Goal: Task Accomplishment & Management: Manage account settings

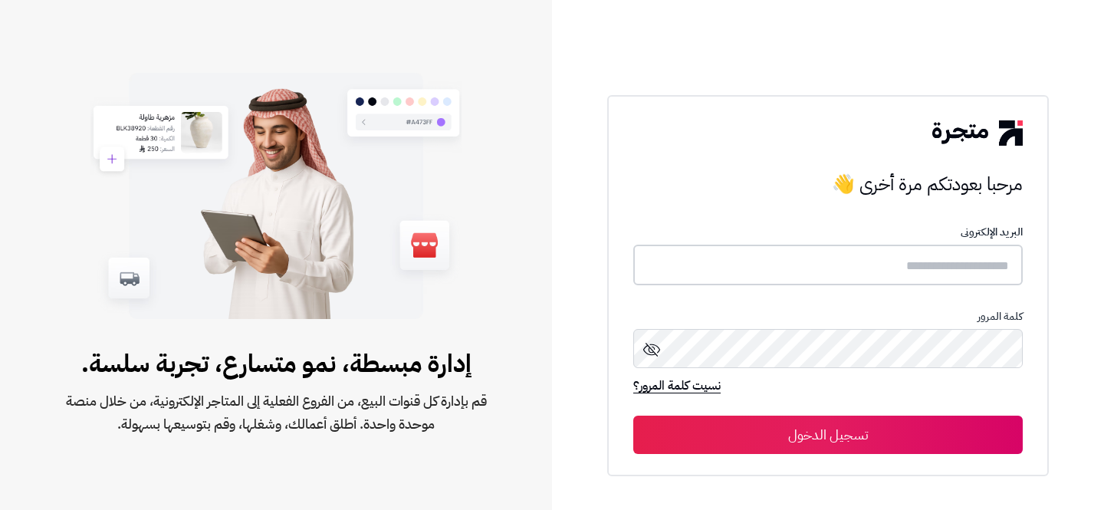
type input "**********"
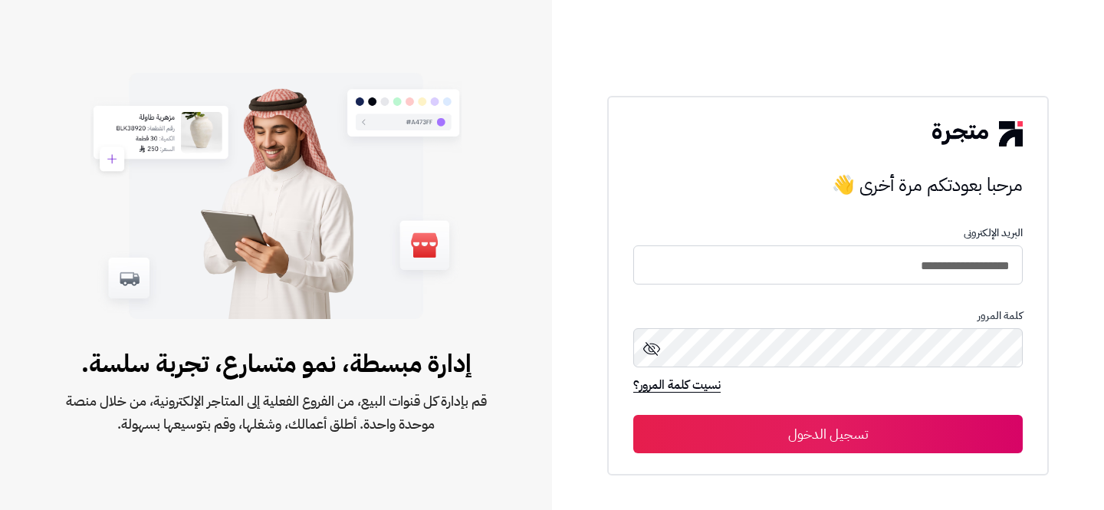
click at [972, 433] on button "تسجيل الدخول" at bounding box center [828, 434] width 390 height 38
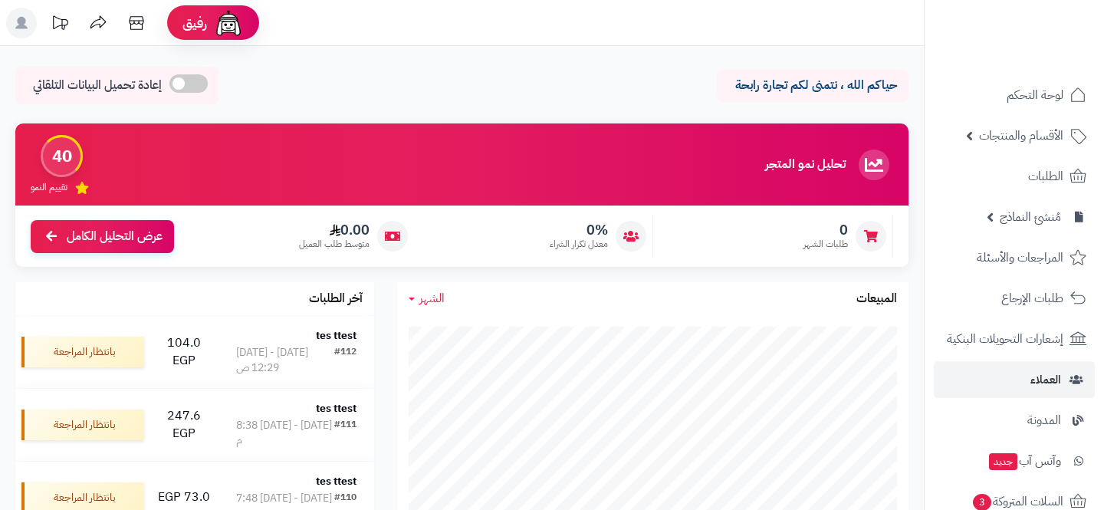
scroll to position [273, 0]
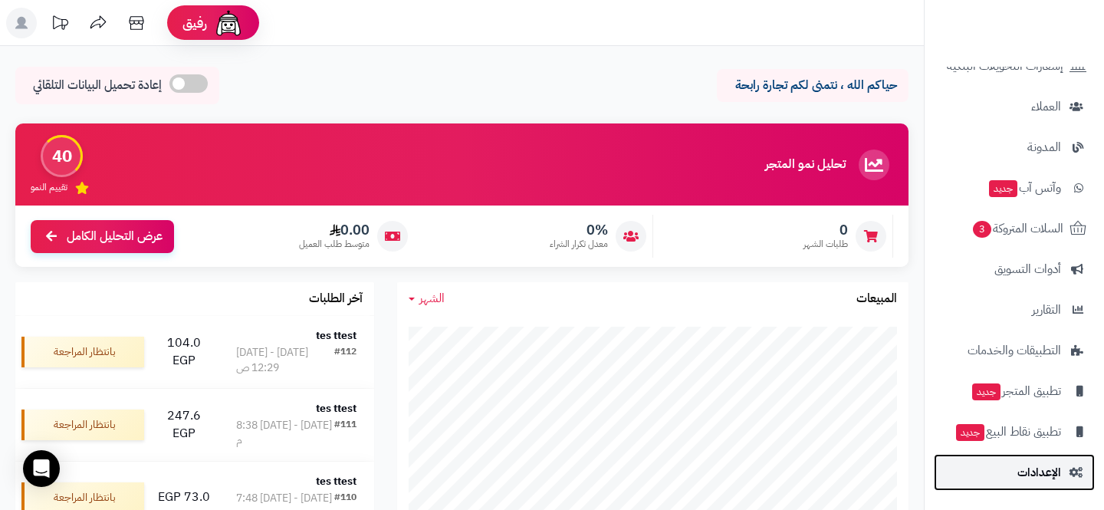
click at [1010, 458] on link "الإعدادات" at bounding box center [1014, 472] width 161 height 37
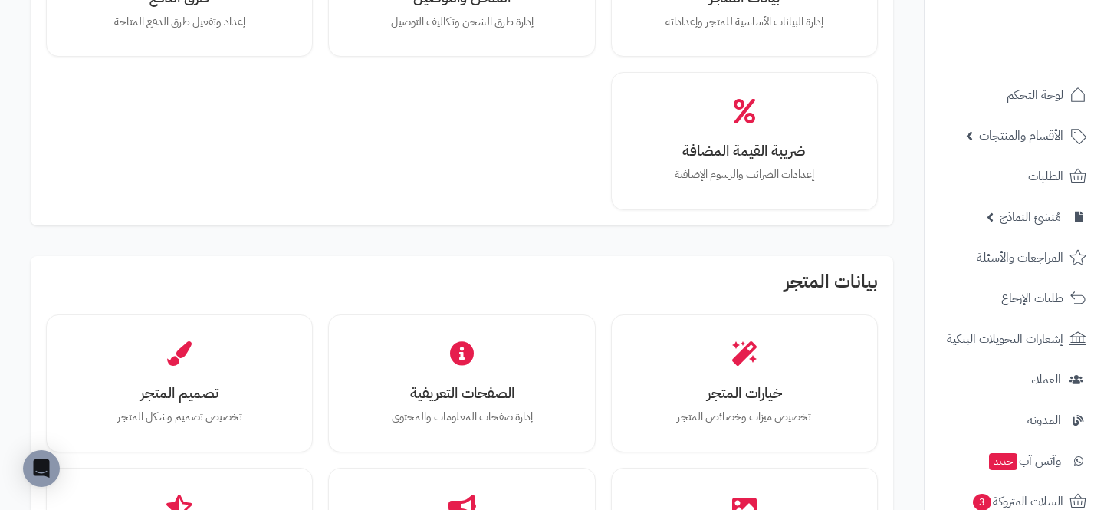
scroll to position [222, 0]
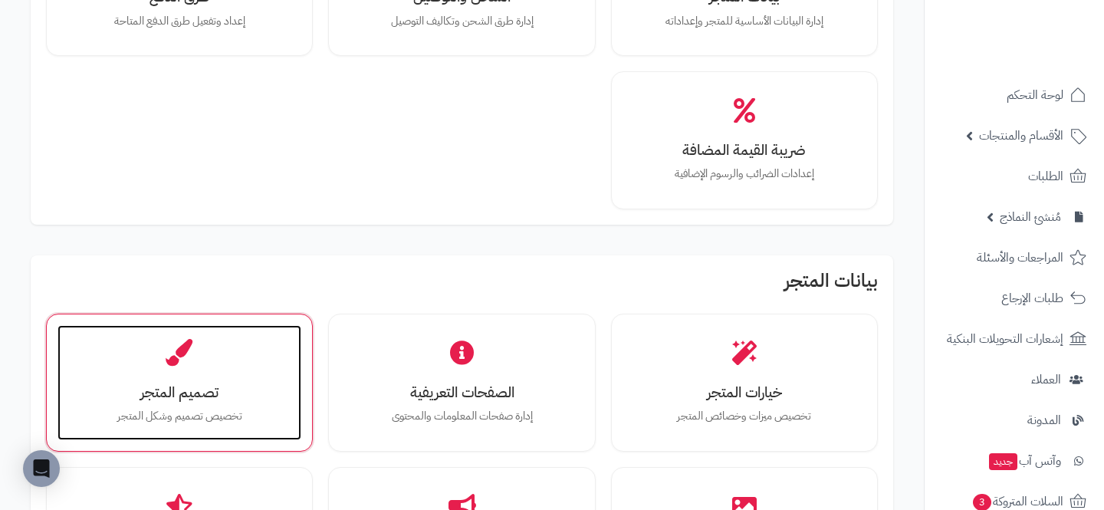
click at [128, 370] on div "تصميم المتجر تخصيص تصميم وشكل المتجر" at bounding box center [180, 382] width 244 height 115
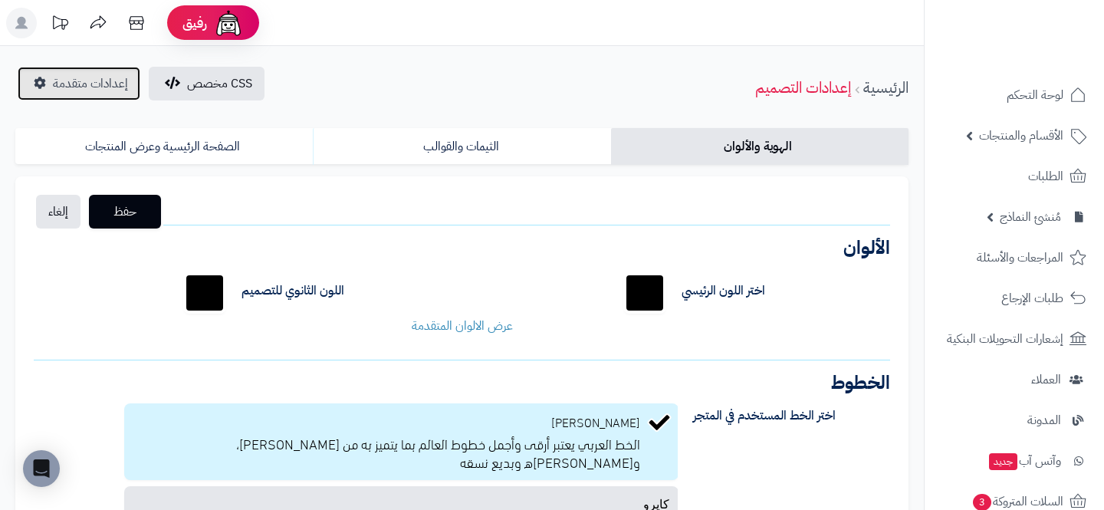
click at [83, 84] on span "إعدادات متقدمة" at bounding box center [90, 83] width 75 height 18
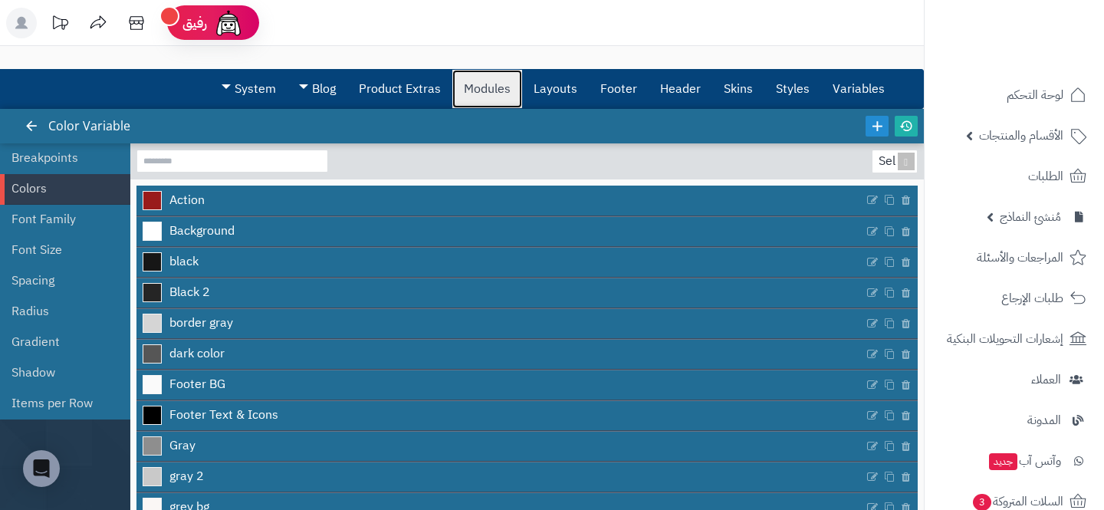
click at [485, 89] on link "Modules" at bounding box center [487, 89] width 70 height 38
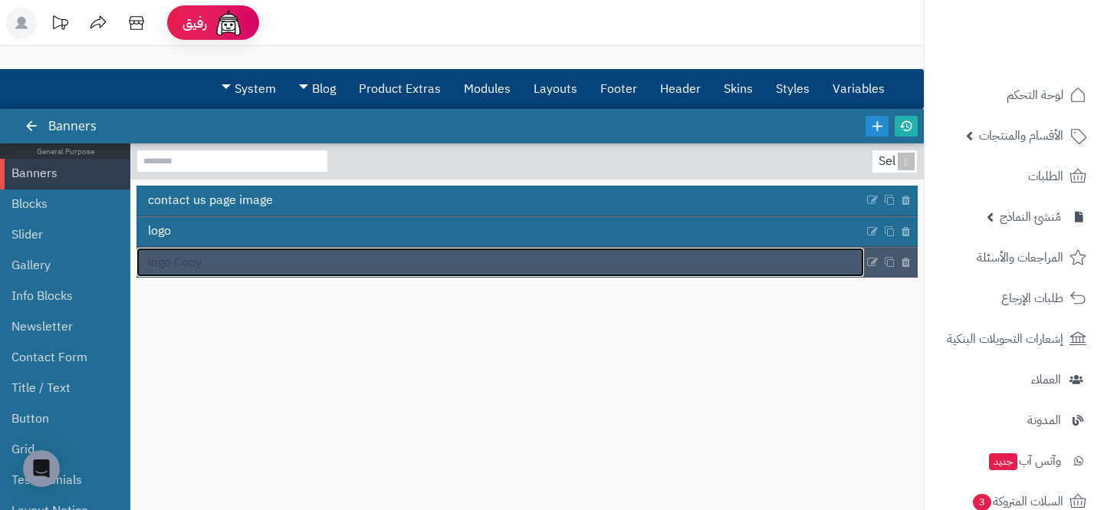
click at [287, 252] on link "logo Copy" at bounding box center [500, 262] width 728 height 29
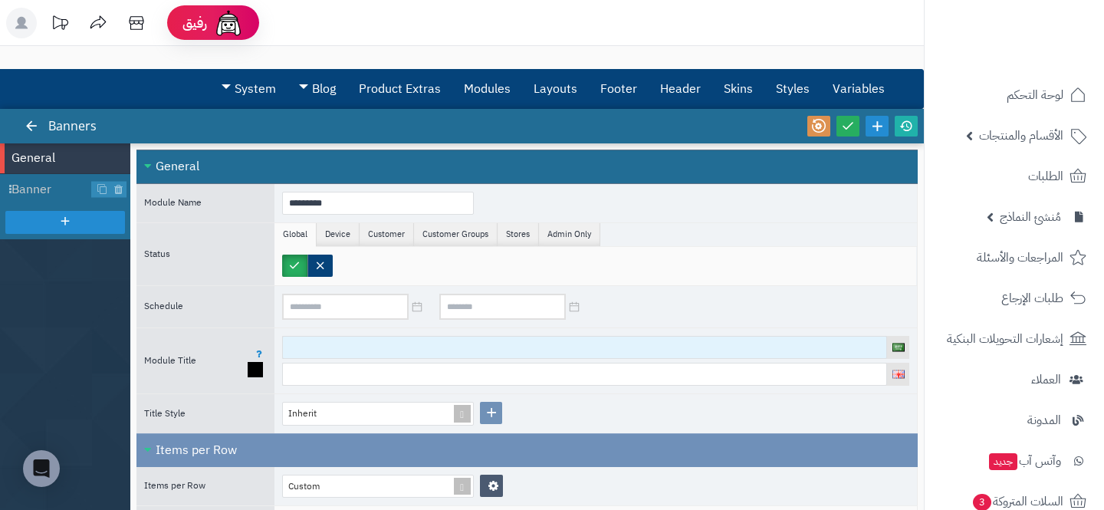
scroll to position [8, 0]
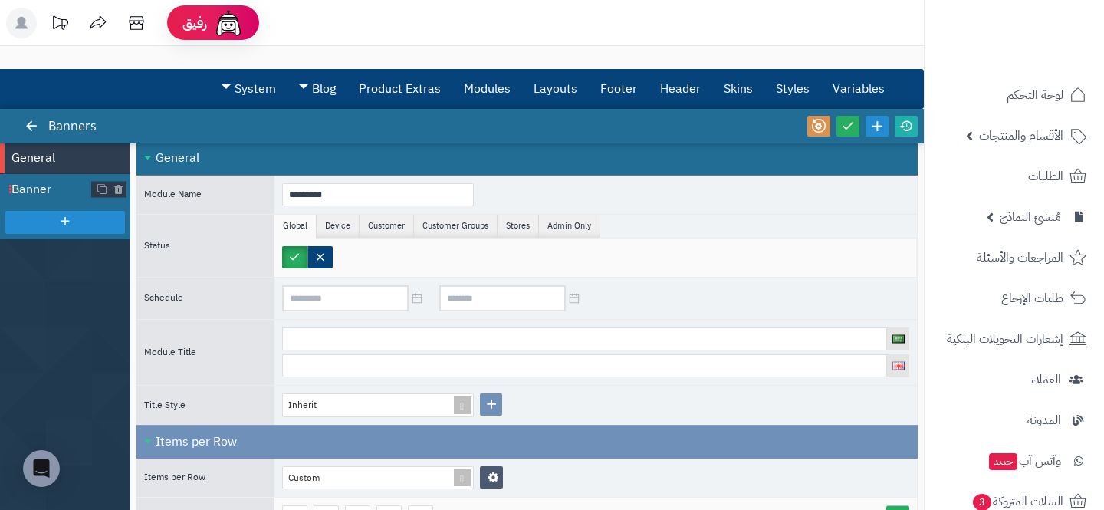
click at [30, 182] on span "Banner" at bounding box center [52, 190] width 81 height 18
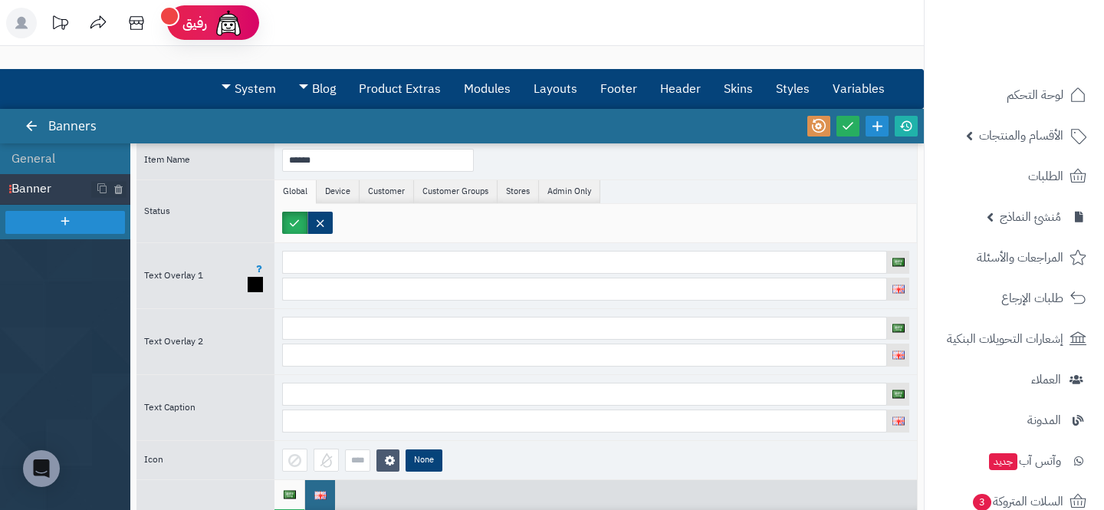
scroll to position [163, 0]
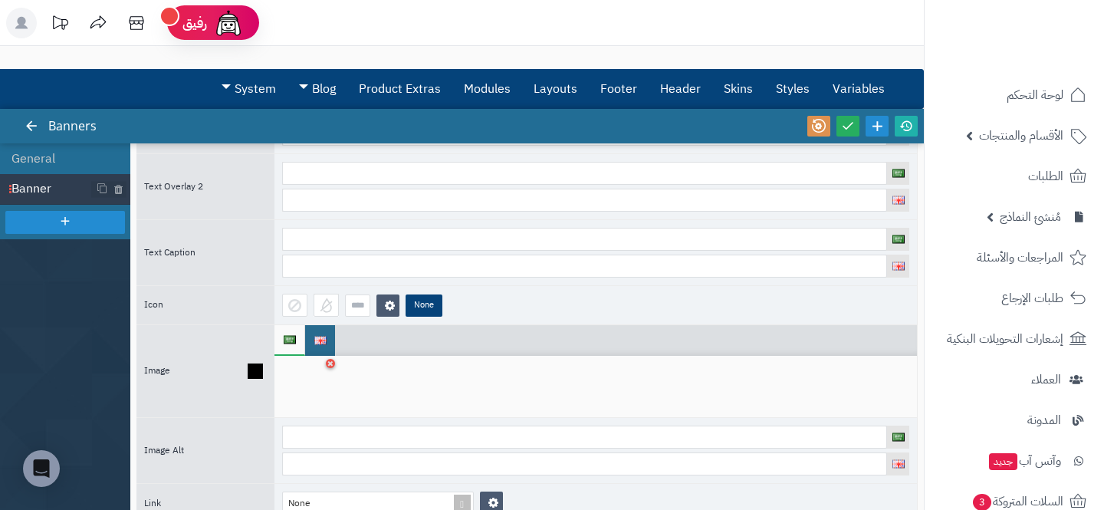
click at [318, 371] on div at bounding box center [306, 386] width 48 height 46
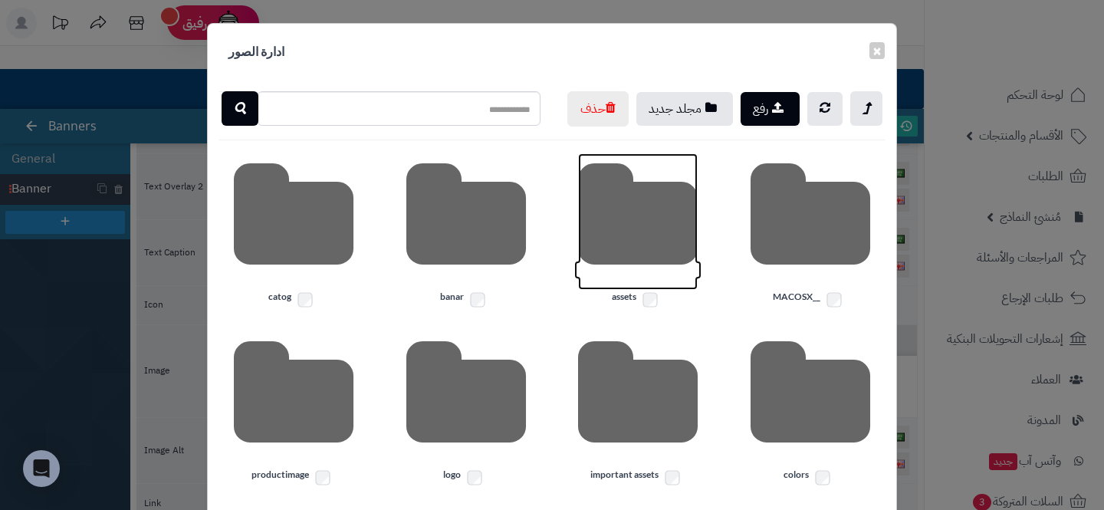
click at [634, 266] on icon at bounding box center [638, 221] width 120 height 136
